Goal: Find specific page/section: Find specific page/section

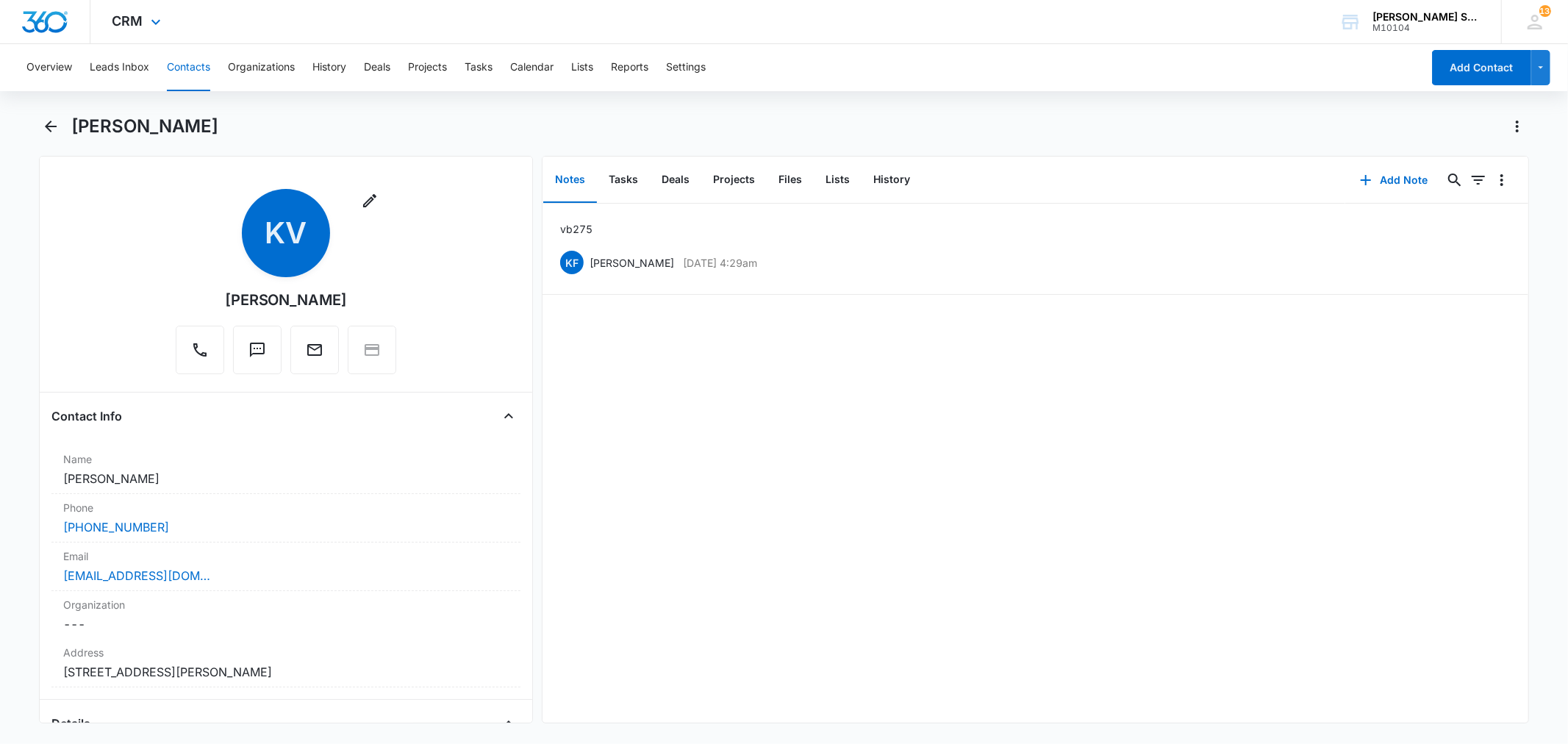
scroll to position [572, 0]
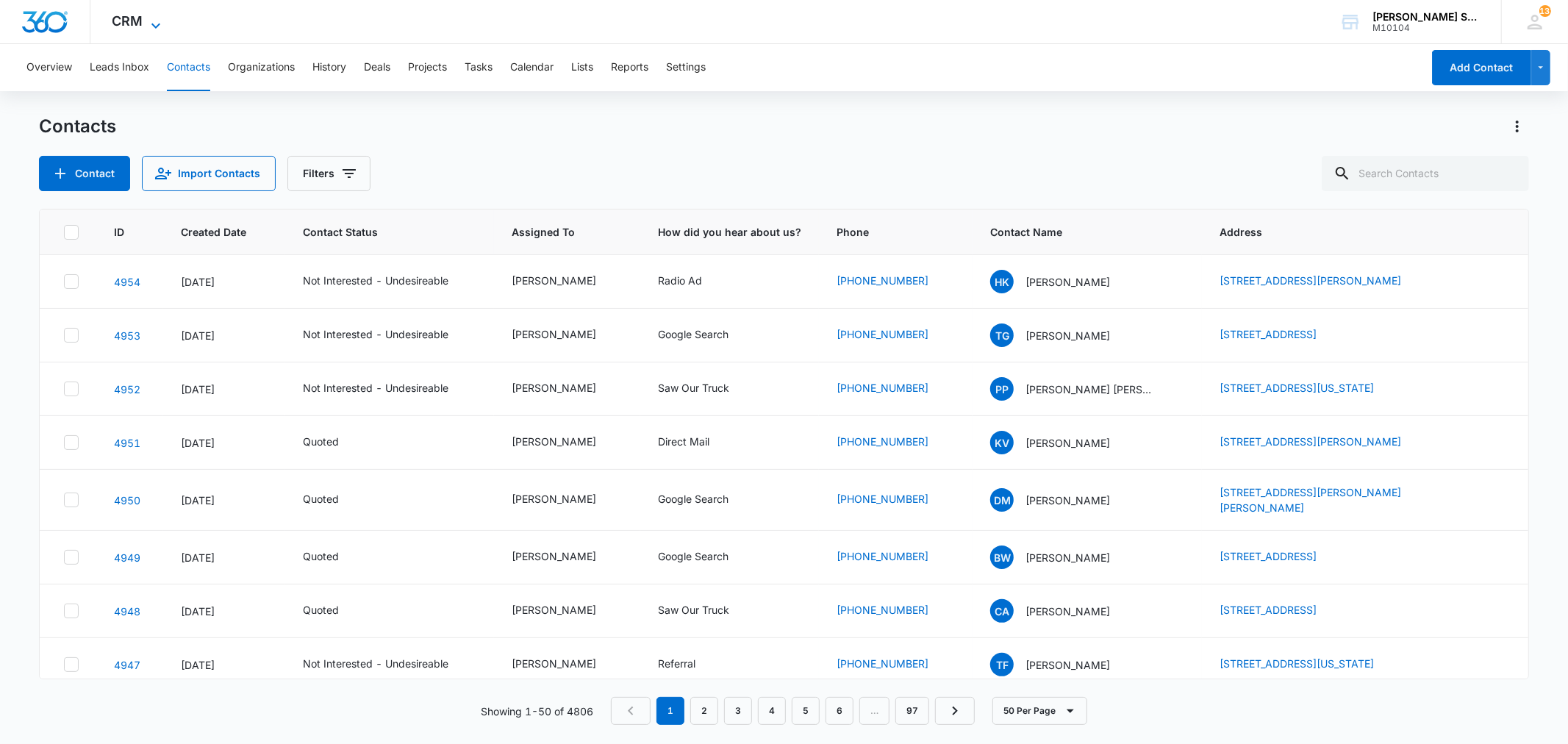
click at [156, 25] on icon at bounding box center [156, 26] width 18 height 18
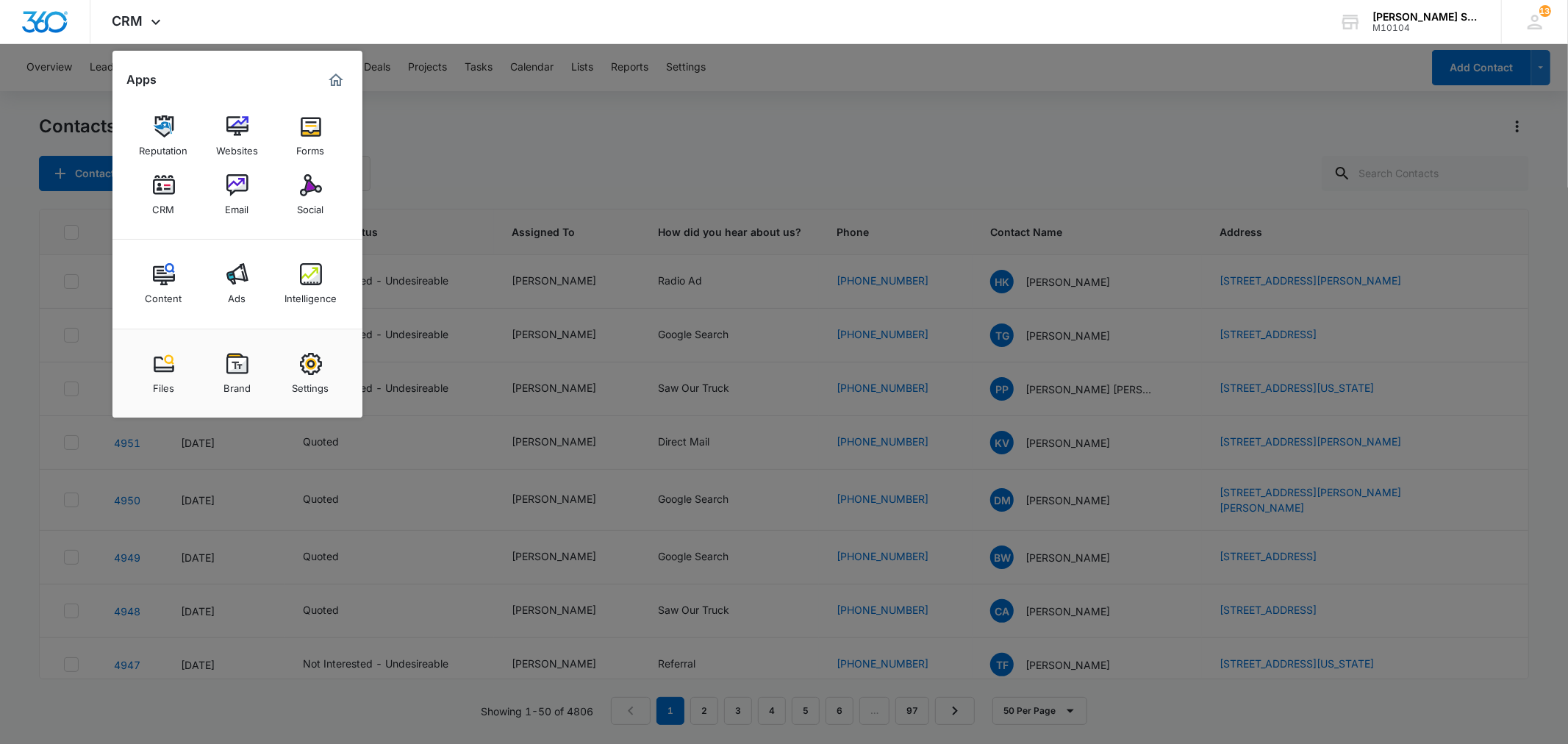
click at [310, 185] on img at bounding box center [311, 184] width 22 height 22
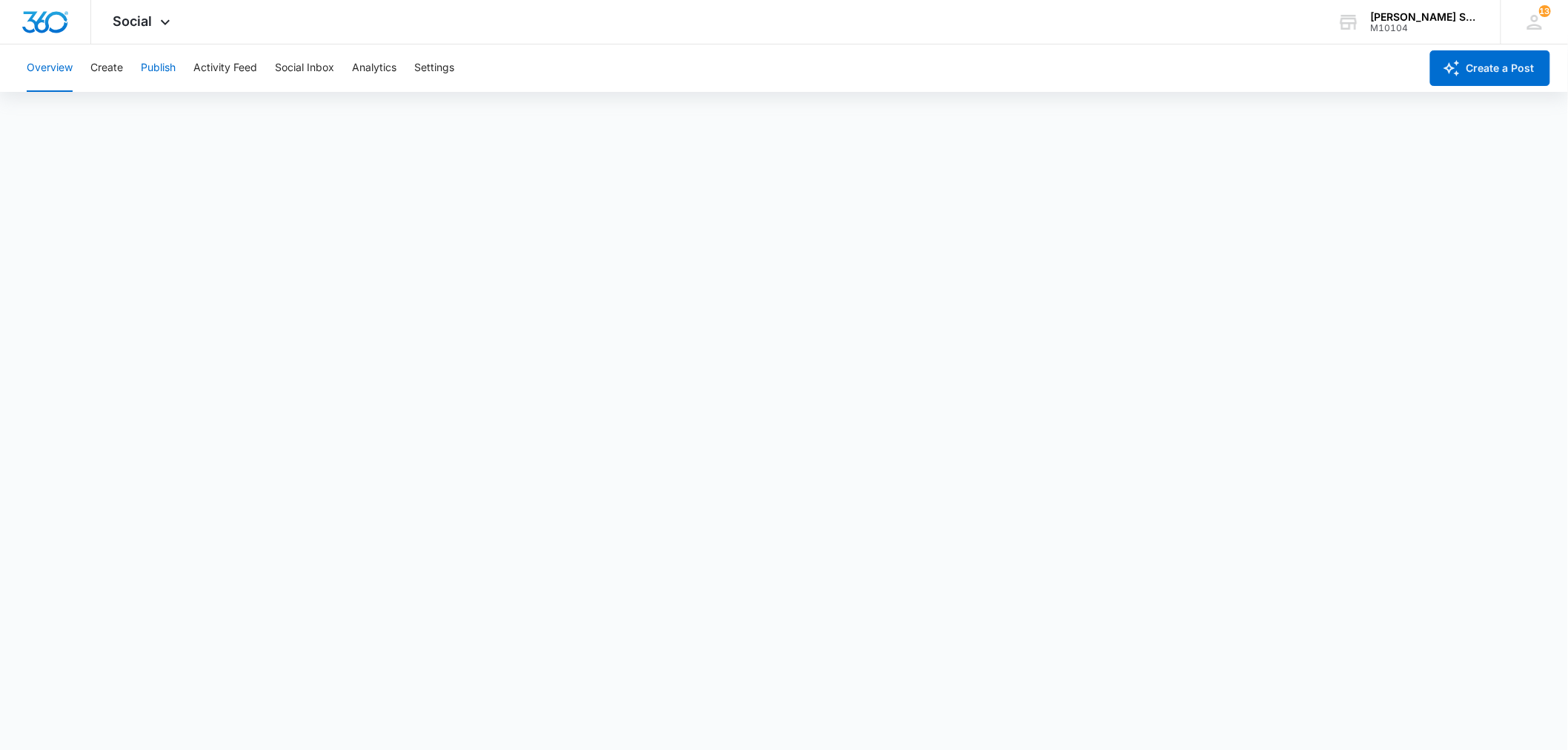
click at [166, 72] on button "Publish" at bounding box center [158, 68] width 35 height 47
click at [166, 25] on icon at bounding box center [166, 26] width 18 height 18
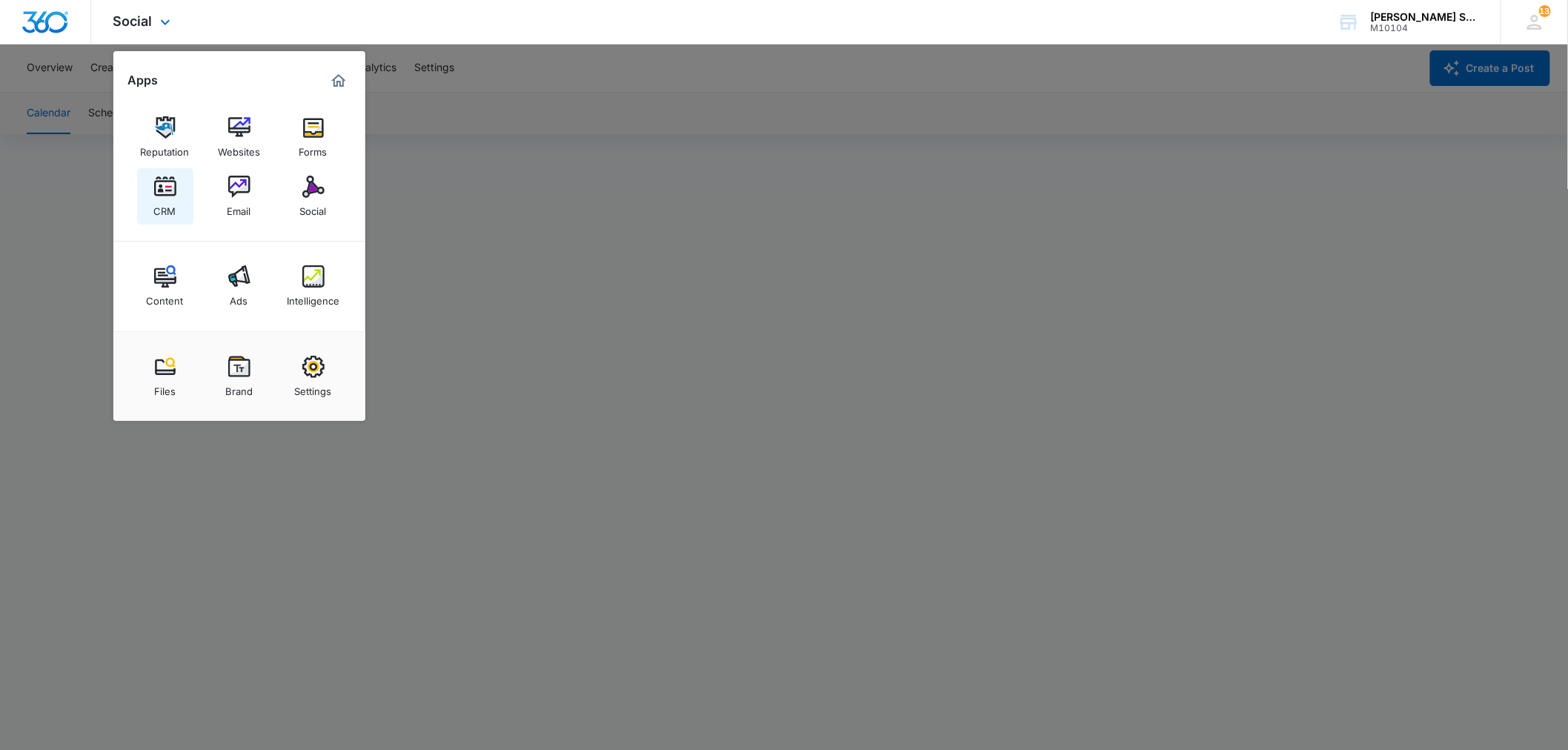
click at [170, 181] on img at bounding box center [165, 186] width 22 height 22
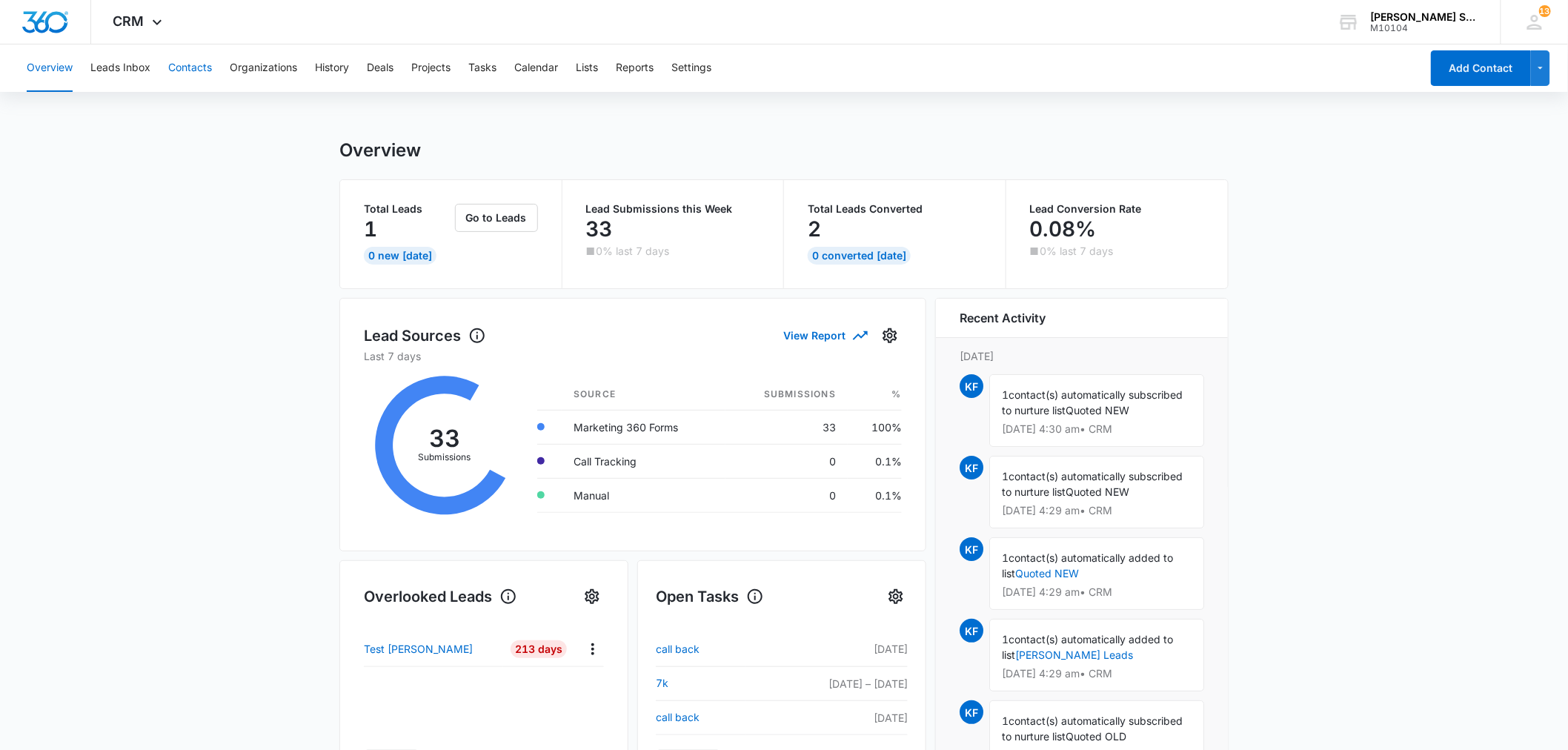
click at [187, 67] on button "Contacts" at bounding box center [190, 68] width 44 height 47
